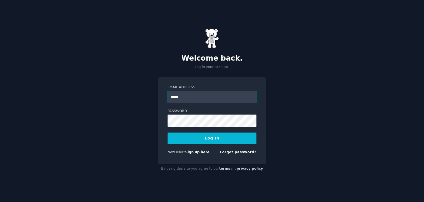
type input "**********"
click at [190, 137] on button "Log In" at bounding box center [212, 138] width 89 height 12
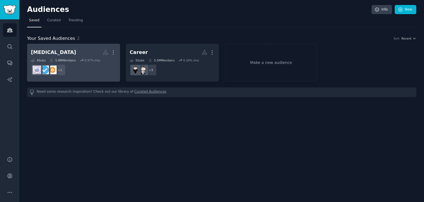
click at [71, 53] on h2 "Self Improvement Custom Audience More" at bounding box center [73, 52] width 85 height 10
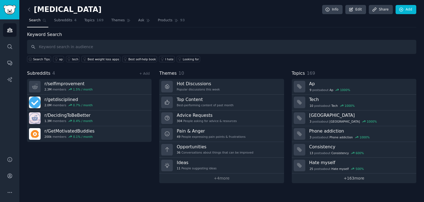
click at [317, 173] on link "+ 163 more" at bounding box center [354, 178] width 125 height 10
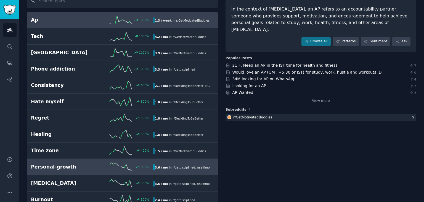
scroll to position [36, 0]
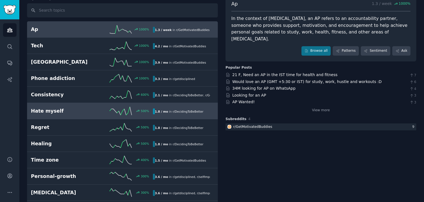
click at [184, 110] on span "r/ DecidingToBeBetter" at bounding box center [188, 111] width 31 height 3
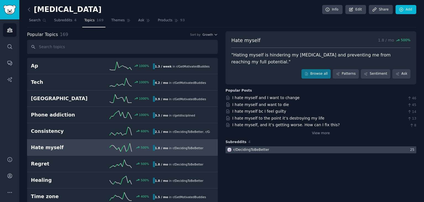
click at [242, 150] on div "r/ DecidingToBeBetter" at bounding box center [251, 149] width 36 height 5
